Goal: Find specific page/section

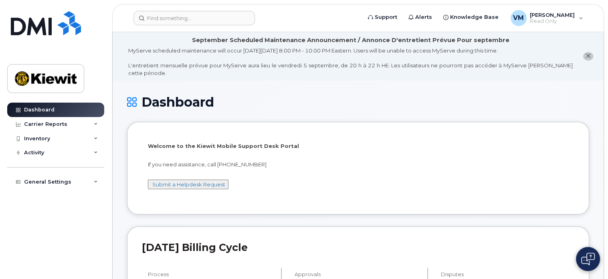
click at [299, 97] on h1 "Dashboard" at bounding box center [358, 102] width 462 height 14
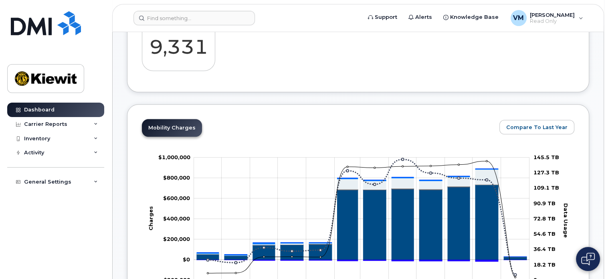
scroll to position [463, 0]
click at [55, 159] on div "Activity" at bounding box center [55, 152] width 97 height 14
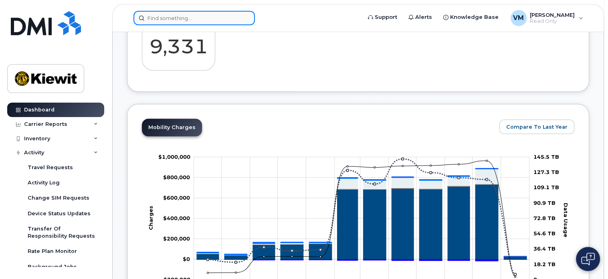
click at [184, 18] on input at bounding box center [193, 18] width 121 height 14
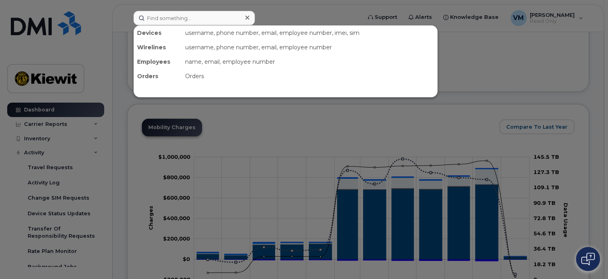
click at [217, 63] on div "name, email, employee number" at bounding box center [309, 62] width 255 height 14
click at [162, 59] on div "Employees" at bounding box center [158, 62] width 48 height 14
click at [187, 20] on input at bounding box center [193, 18] width 121 height 14
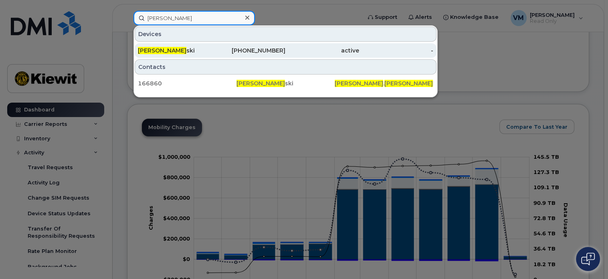
type input "lydia grabow"
click at [180, 50] on div "Lydia Grabow ski" at bounding box center [175, 50] width 74 height 8
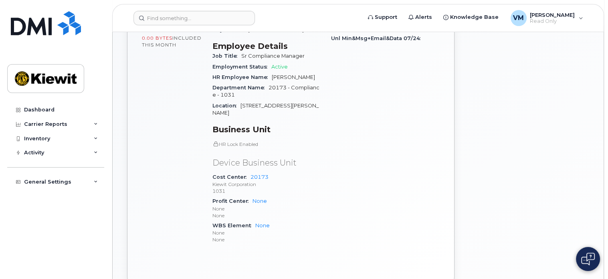
scroll to position [312, 0]
